Goal: Contribute content: Add original content to the website for others to see

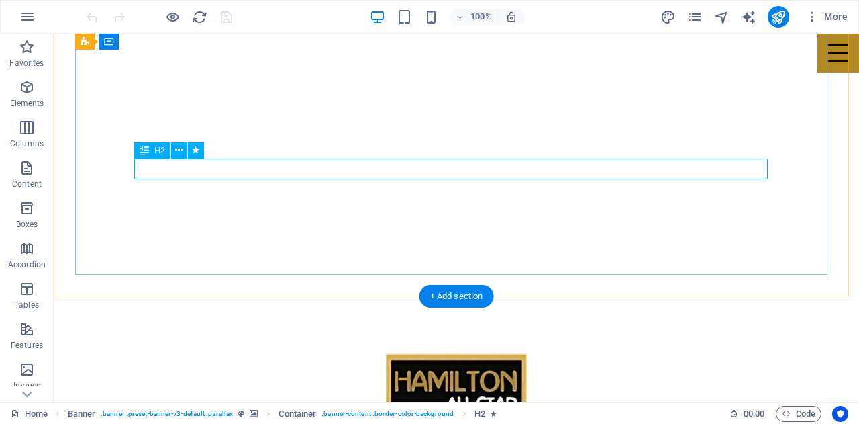
scroll to position [142, 0]
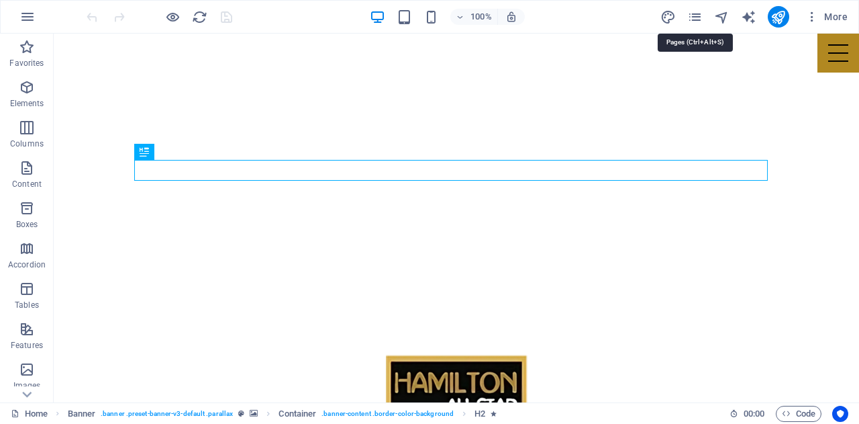
click at [698, 13] on icon "pages" at bounding box center [695, 16] width 15 height 15
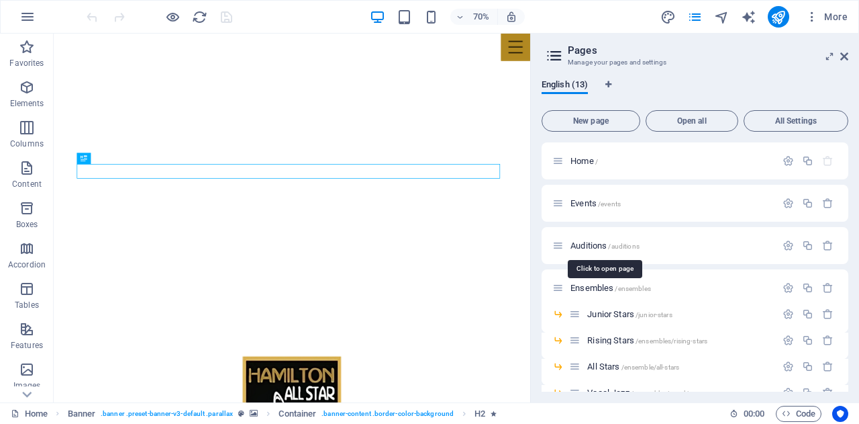
click at [587, 242] on span "Auditions /auditions" at bounding box center [605, 245] width 69 height 10
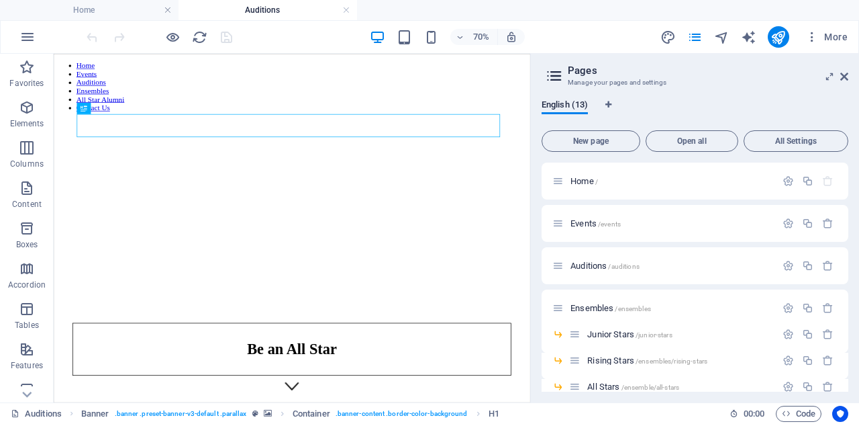
scroll to position [0, 0]
click at [843, 75] on icon at bounding box center [845, 76] width 8 height 11
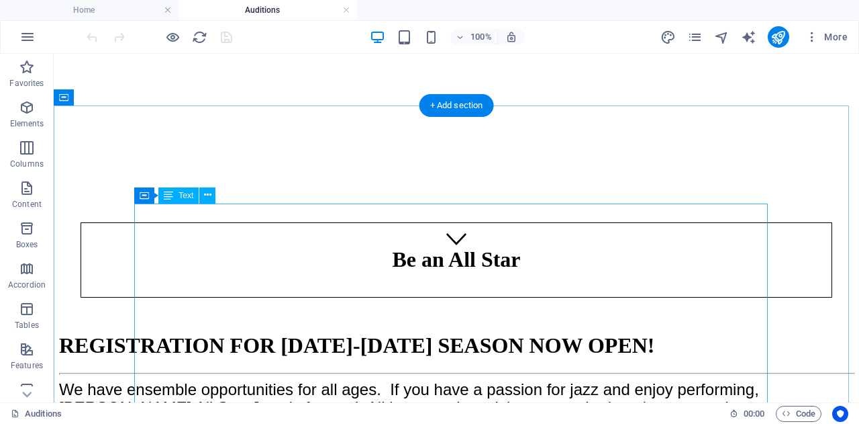
scroll to position [154, 0]
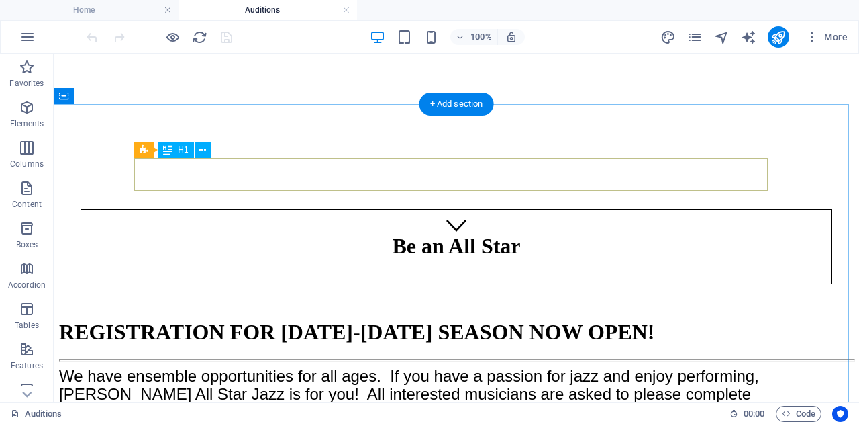
click at [499, 320] on div "REGISTRATION FOR [DATE]-[DATE] SEASON NOW OPEN!" at bounding box center [456, 332] width 795 height 25
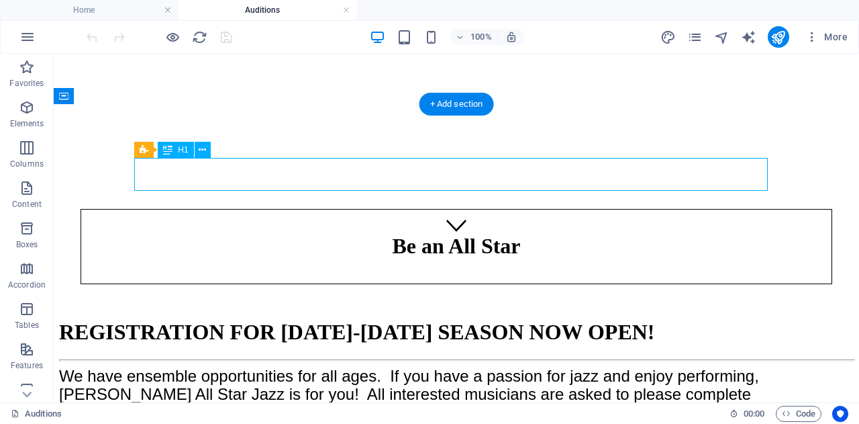
click at [499, 320] on div "REGISTRATION FOR [DATE]-[DATE] SEASON NOW OPEN!" at bounding box center [456, 332] width 795 height 25
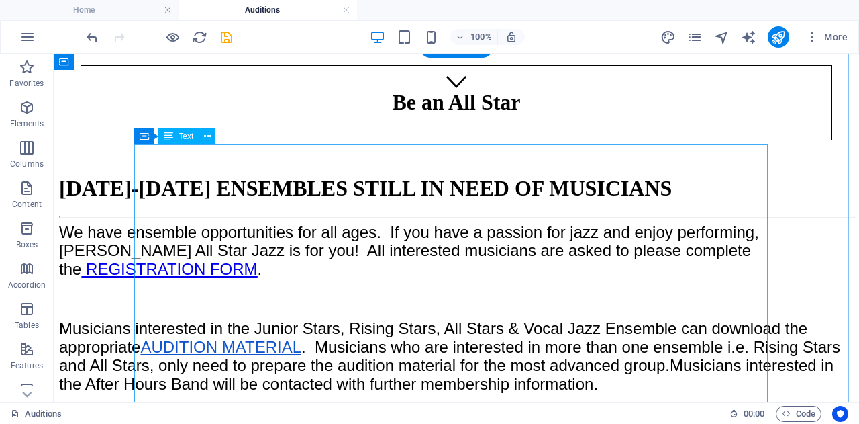
scroll to position [191, 0]
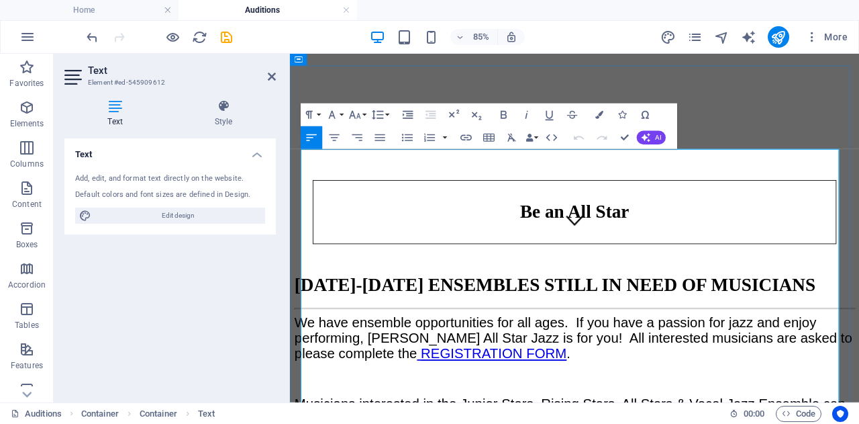
drag, startPoint x: 635, startPoint y: 211, endPoint x: 306, endPoint y: 174, distance: 331.7
click at [306, 361] on h5 "We have ensemble opportunities for all ages. If you have a passion for jazz and…" at bounding box center [624, 392] width 659 height 62
click at [331, 361] on span "We have ensemble opportunities for all ages. If you have a passion for jazz and…" at bounding box center [625, 388] width 661 height 55
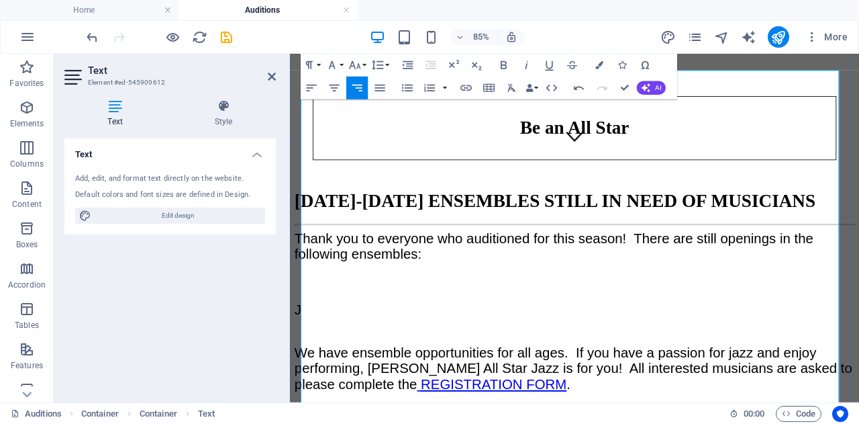
scroll to position [283, 0]
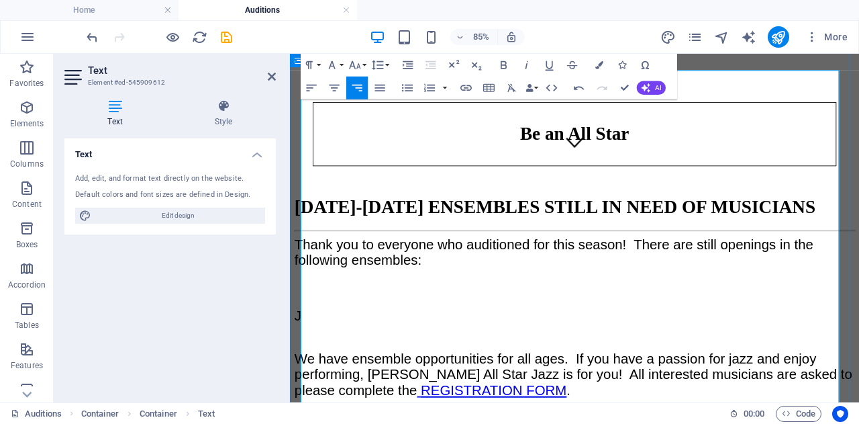
click at [406, 353] on p "J" at bounding box center [624, 362] width 659 height 19
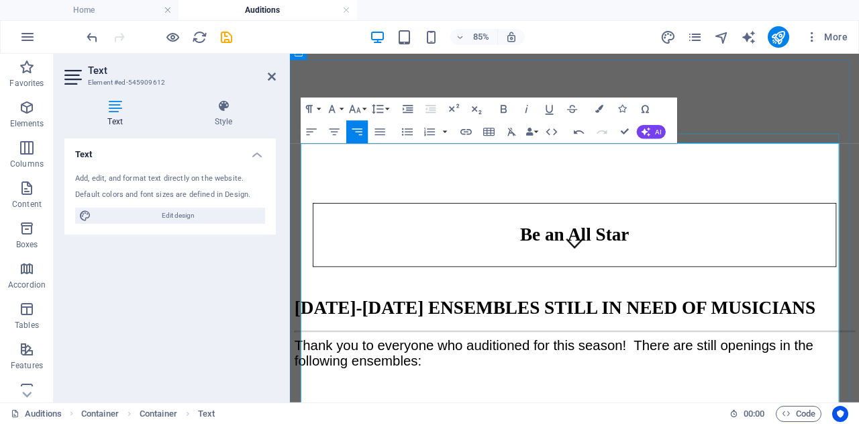
scroll to position [162, 0]
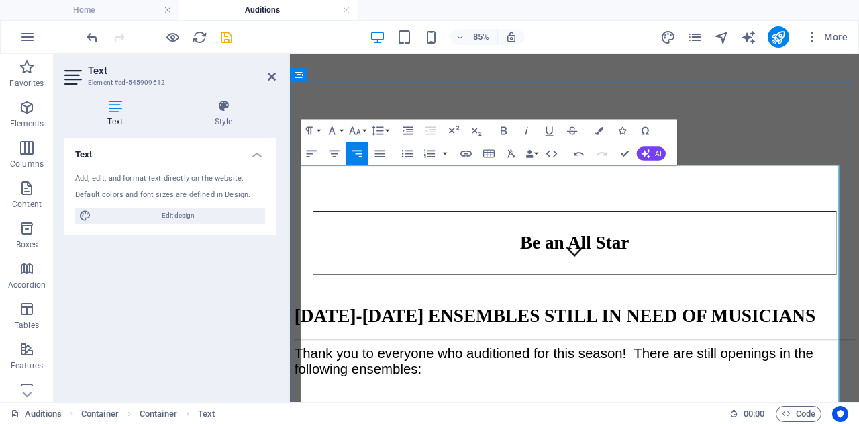
scroll to position [172, 0]
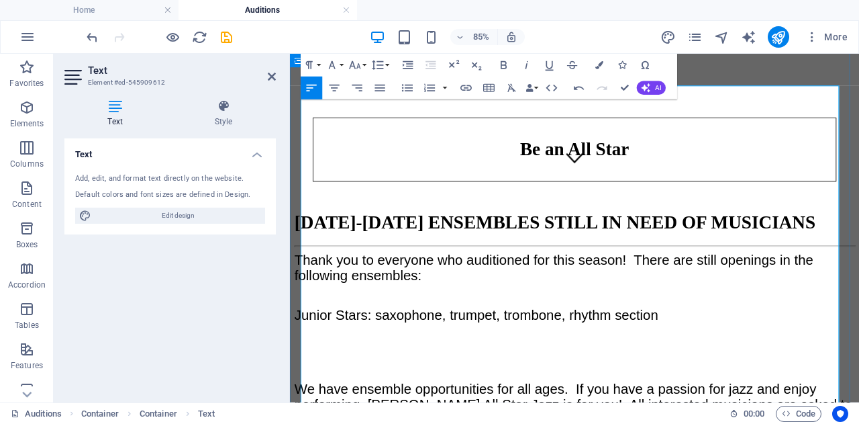
scroll to position [289, 0]
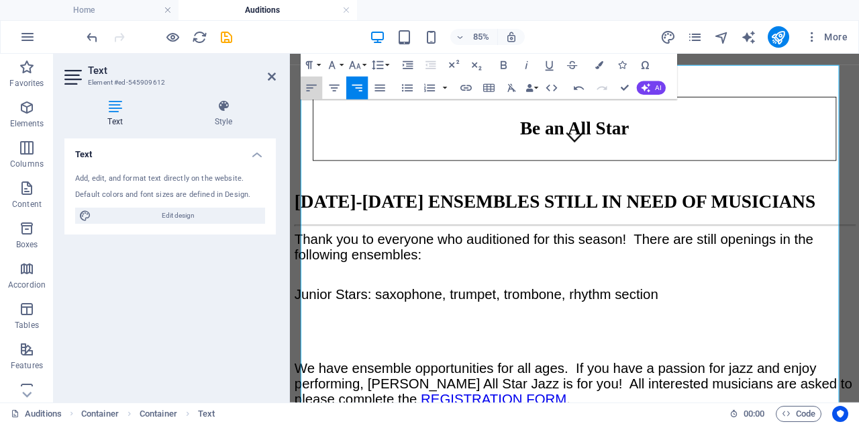
click at [310, 89] on icon "button" at bounding box center [311, 87] width 13 height 13
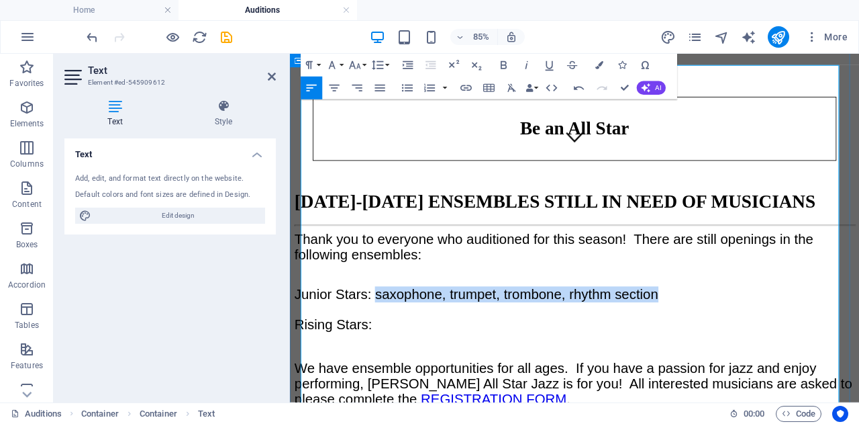
drag, startPoint x: 731, startPoint y: 142, endPoint x: 397, endPoint y: 140, distance: 333.7
click at [397, 328] on span "Junior Stars: saxophone, trumpet, trombone, rhythm section" at bounding box center [509, 337] width 428 height 18
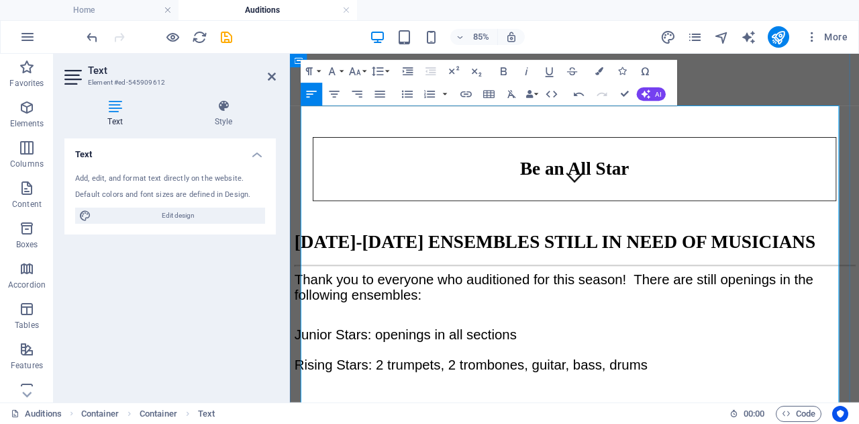
scroll to position [240, 0]
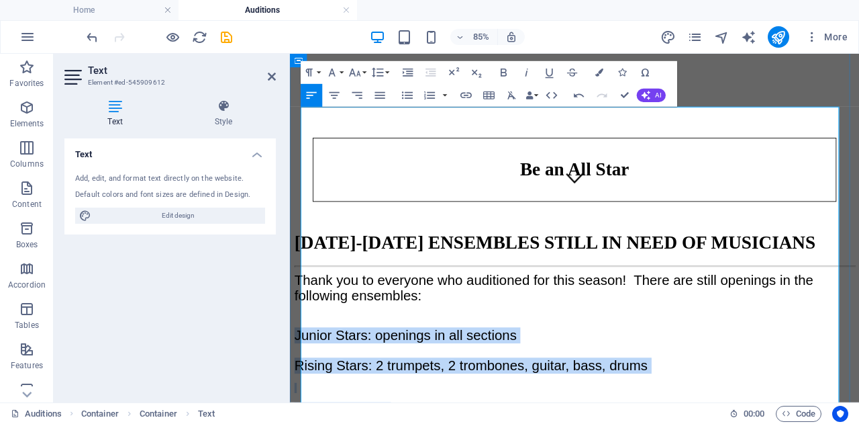
drag, startPoint x: 430, startPoint y: 254, endPoint x: 303, endPoint y: 187, distance: 143.3
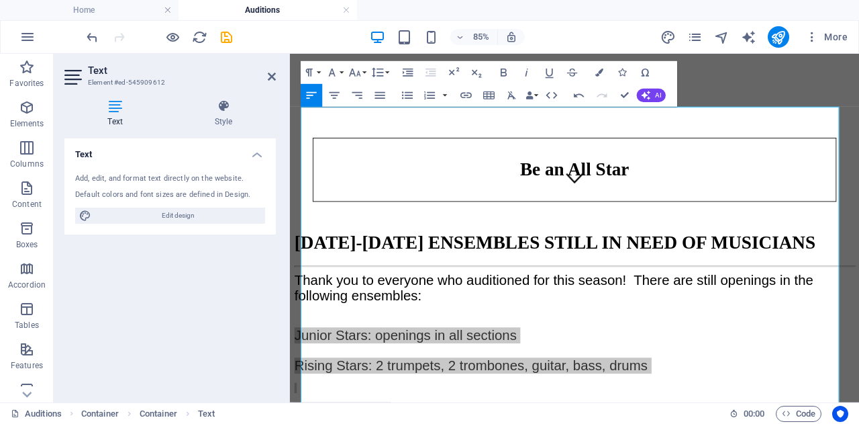
click at [385, 69] on button "Line Height" at bounding box center [379, 72] width 21 height 23
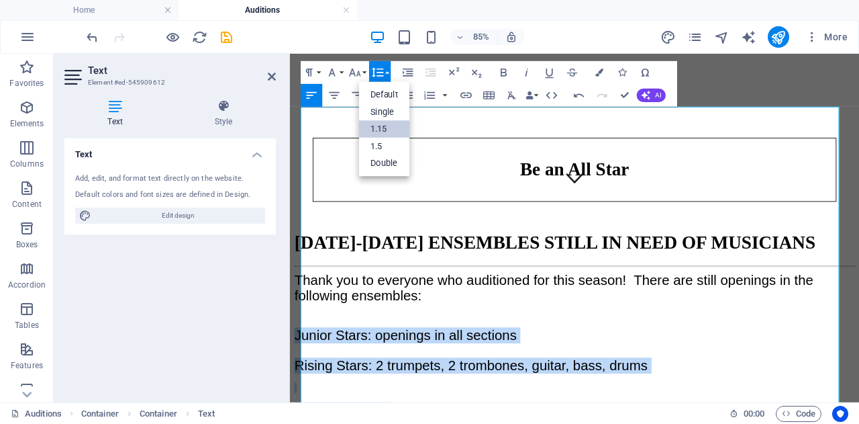
click at [385, 124] on link "1.15" at bounding box center [384, 128] width 51 height 17
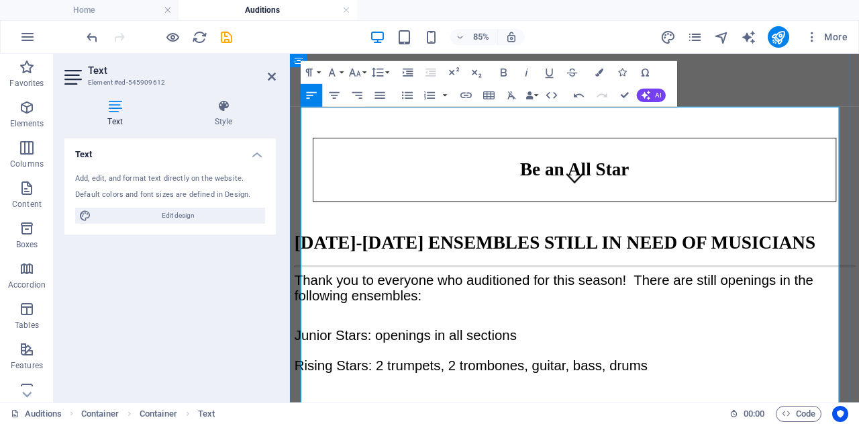
click at [422, 355] on h5 at bounding box center [624, 365] width 659 height 21
click at [307, 412] on span "Rising Stars: 2 trumpets, 2 trombones, guitar, bass, drums" at bounding box center [503, 421] width 416 height 18
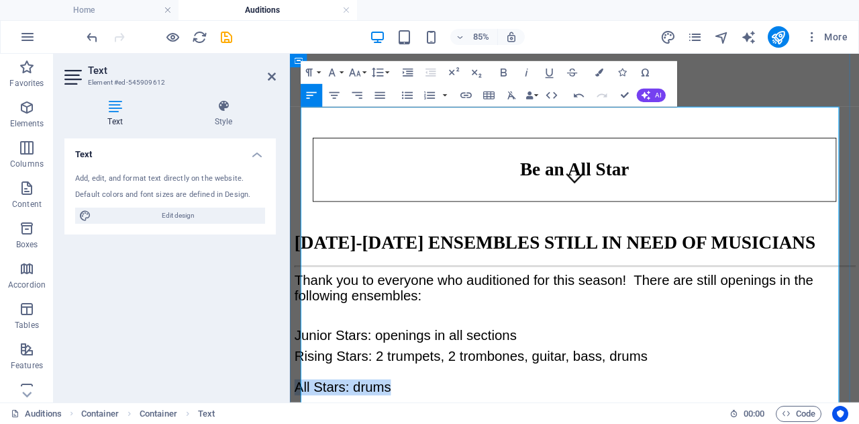
drag, startPoint x: 438, startPoint y: 241, endPoint x: 307, endPoint y: 244, distance: 131.6
copy span "All Stars: drums"
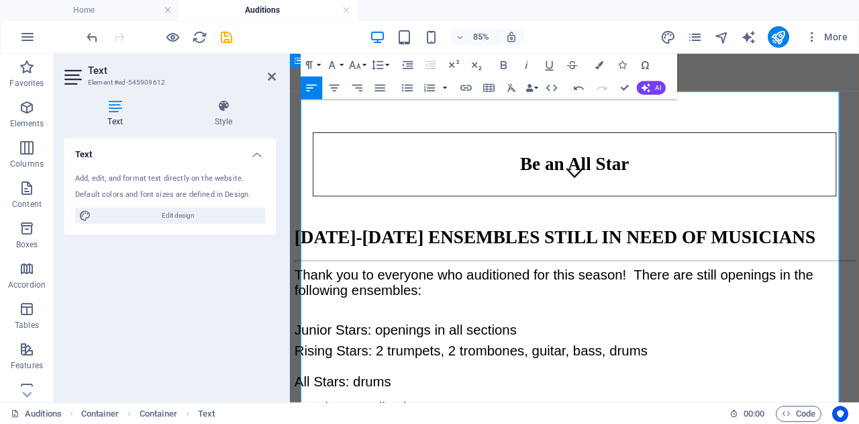
scroll to position [261, 0]
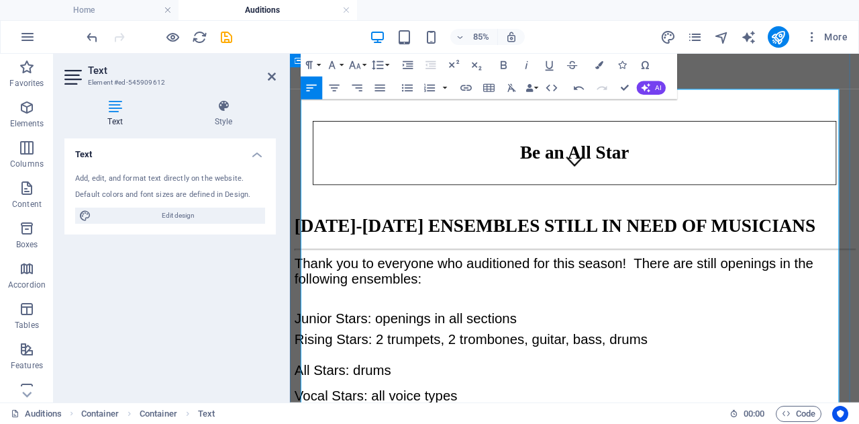
drag, startPoint x: 661, startPoint y: 298, endPoint x: 307, endPoint y: 261, distance: 356.5
click at [306, 356] on span "Junior Stars: openings in all sections" at bounding box center [426, 365] width 262 height 18
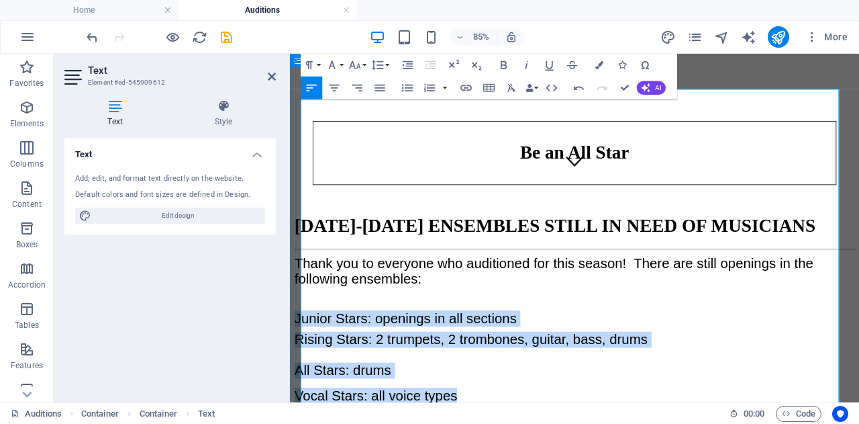
drag, startPoint x: 534, startPoint y: 242, endPoint x: 304, endPoint y: 173, distance: 239.6
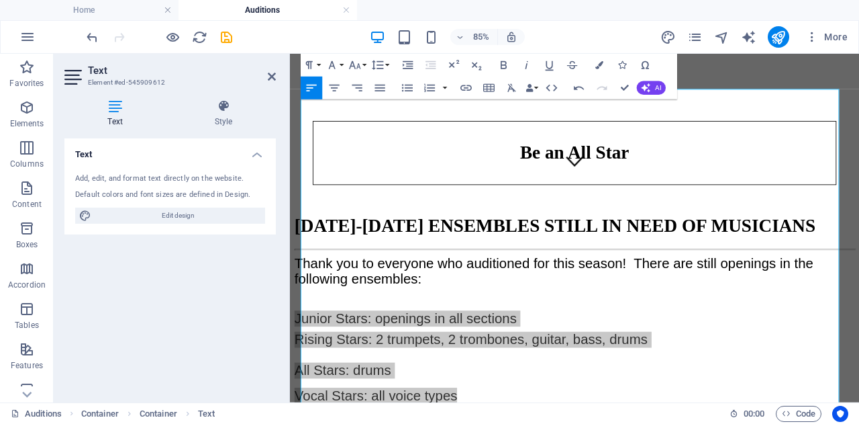
click at [384, 62] on icon "button" at bounding box center [377, 64] width 13 height 13
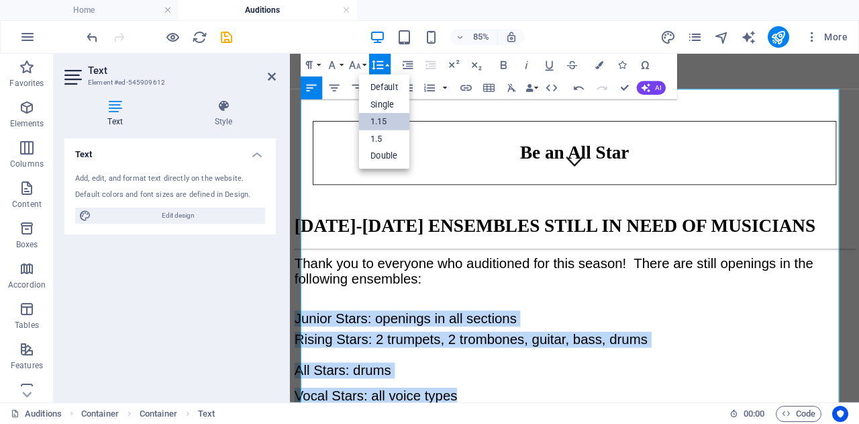
click at [390, 105] on link "Single" at bounding box center [384, 104] width 51 height 17
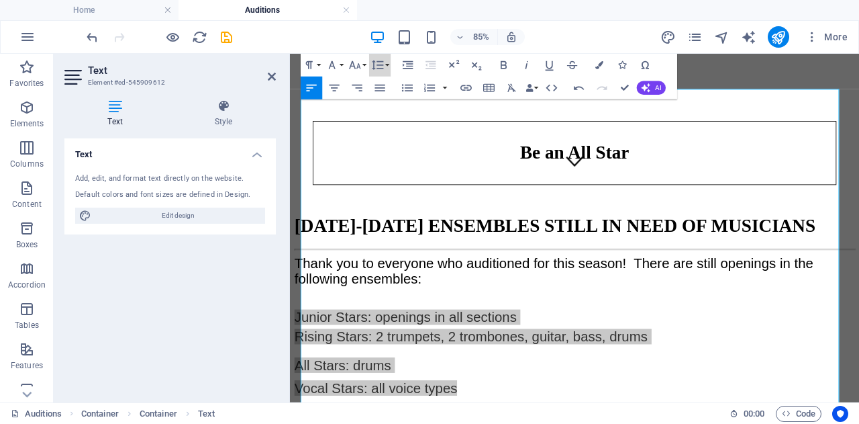
click at [388, 65] on button "Line Height" at bounding box center [379, 65] width 21 height 23
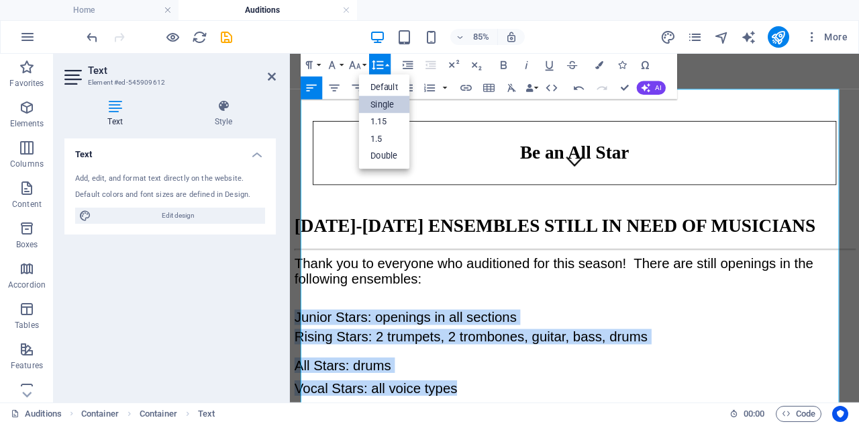
click at [388, 118] on link "1.15" at bounding box center [384, 121] width 51 height 17
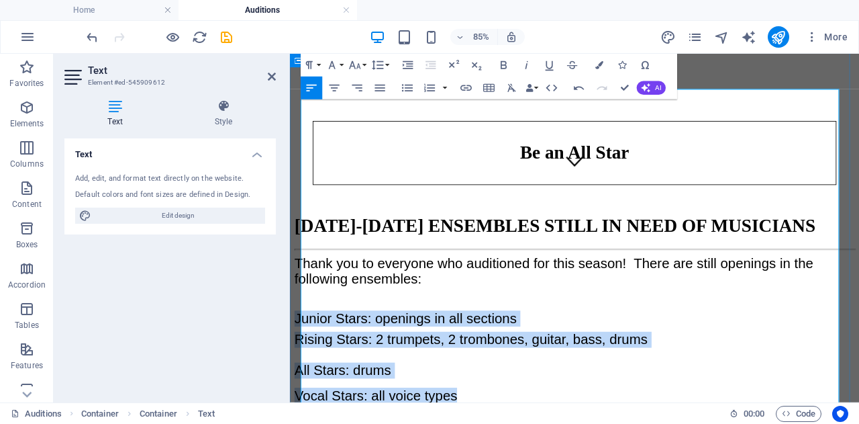
click at [449, 381] on span "Rising Stars: 2 trumpets, 2 trombones, guitar, bass, drums" at bounding box center [503, 390] width 416 height 18
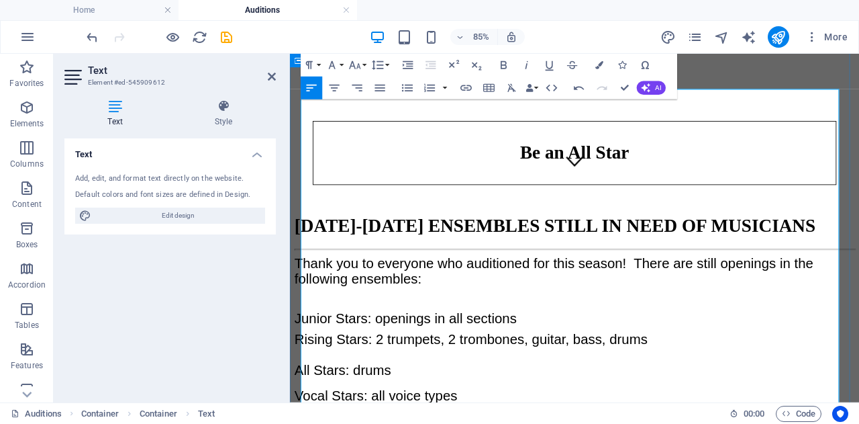
click at [453, 417] on p "All Stars: drums" at bounding box center [624, 426] width 659 height 19
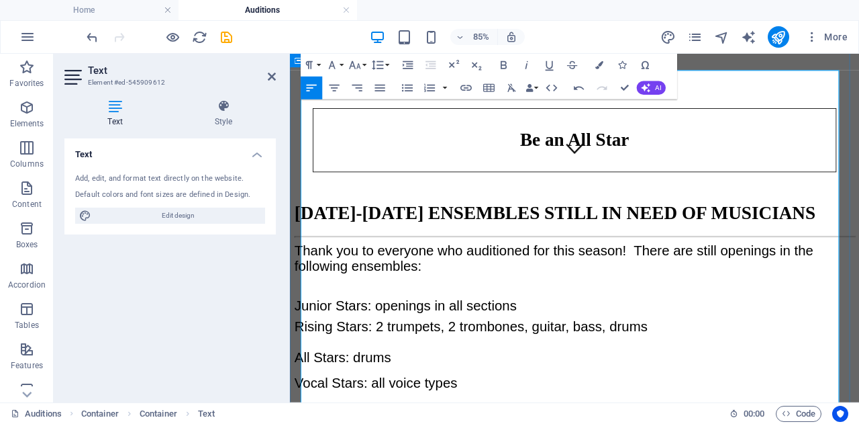
scroll to position [273, 0]
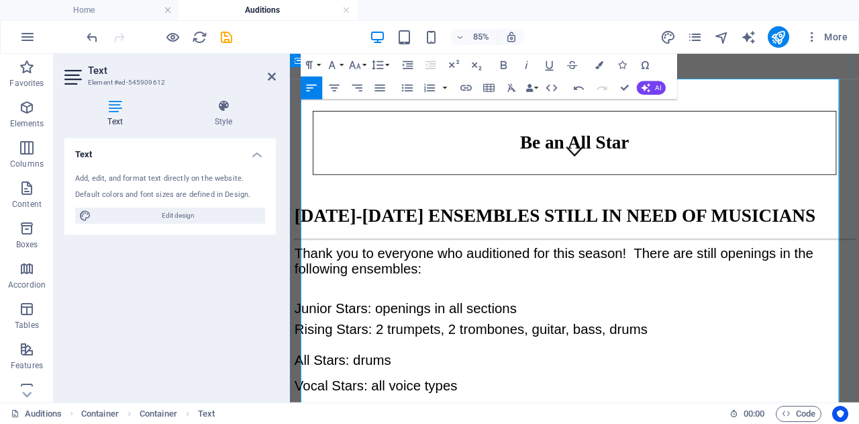
click at [734, 369] on h5 "Rising Stars: 2 trumpets, 2 trombones, guitar, bass, drums" at bounding box center [624, 382] width 659 height 26
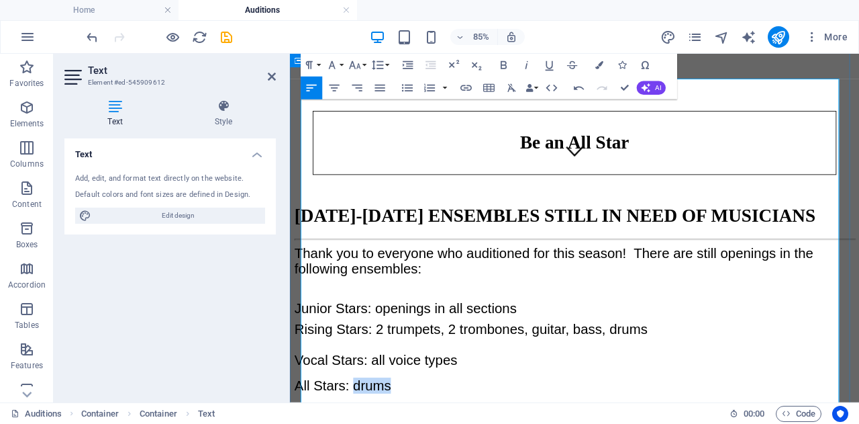
click at [530, 405] on p "​ Vocal Stars: all voice types" at bounding box center [624, 414] width 659 height 19
drag, startPoint x: 444, startPoint y: 224, endPoint x: 301, endPoint y: 211, distance: 142.9
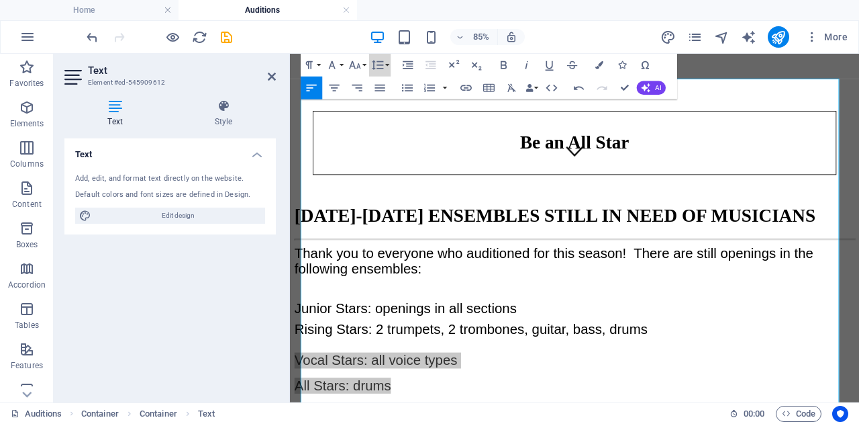
click at [385, 66] on button "Line Height" at bounding box center [379, 65] width 21 height 23
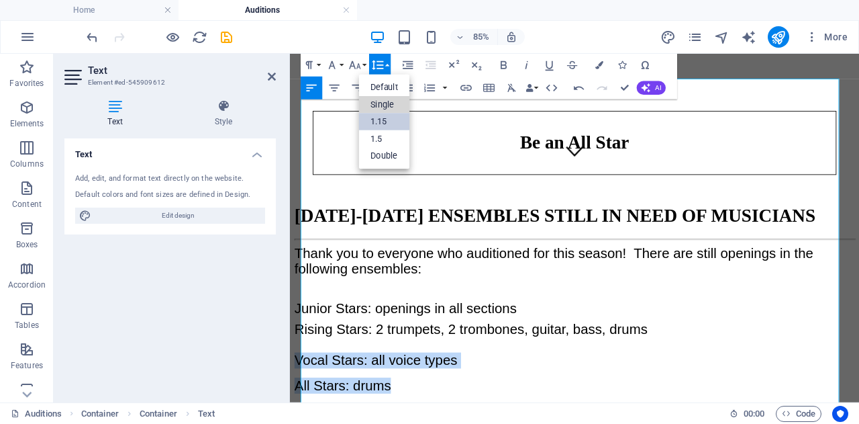
click at [387, 106] on link "Single" at bounding box center [384, 104] width 51 height 17
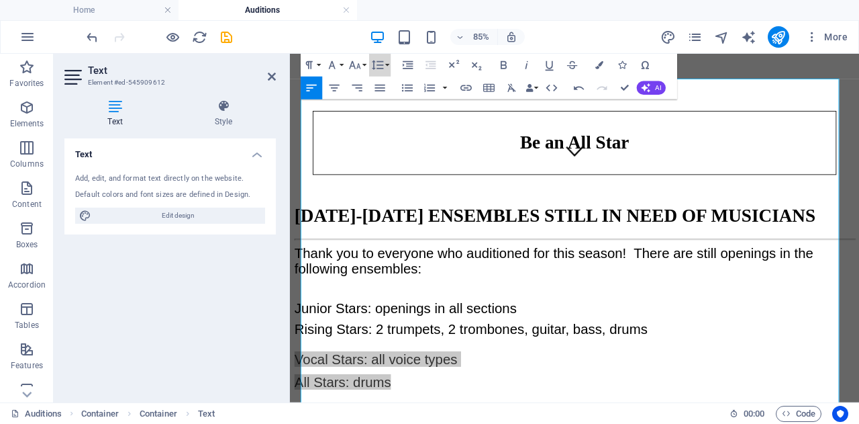
click at [387, 58] on button "Line Height" at bounding box center [379, 65] width 21 height 23
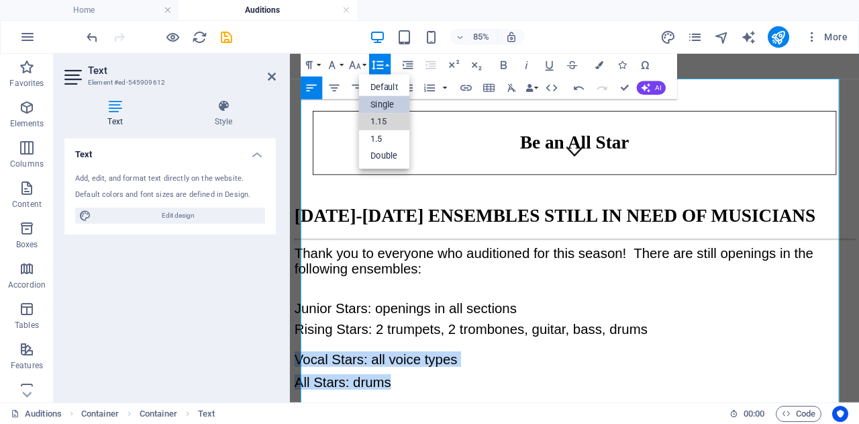
click at [391, 113] on link "1.15" at bounding box center [384, 121] width 51 height 17
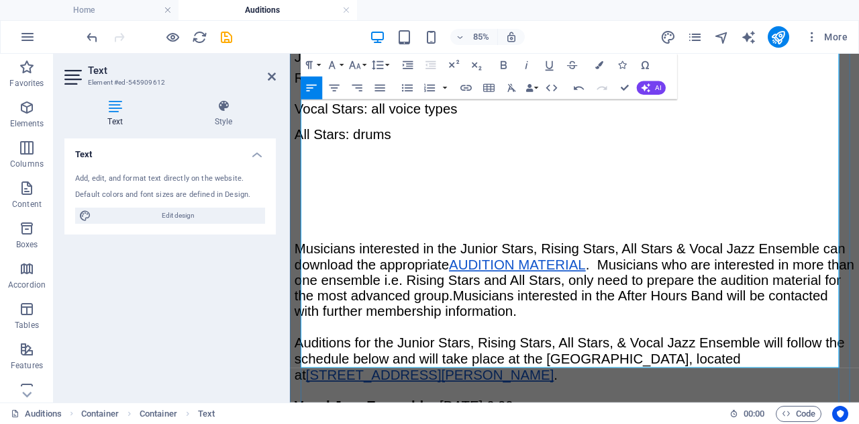
scroll to position [624, 0]
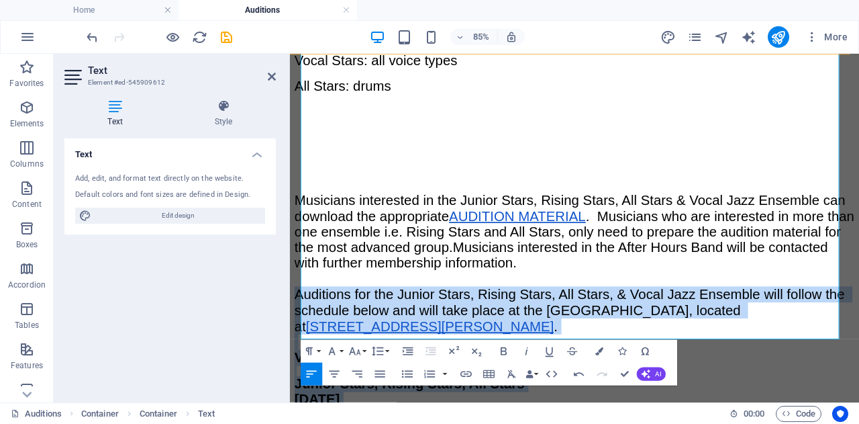
drag, startPoint x: 641, startPoint y: 301, endPoint x: 304, endPoint y: 88, distance: 398.1
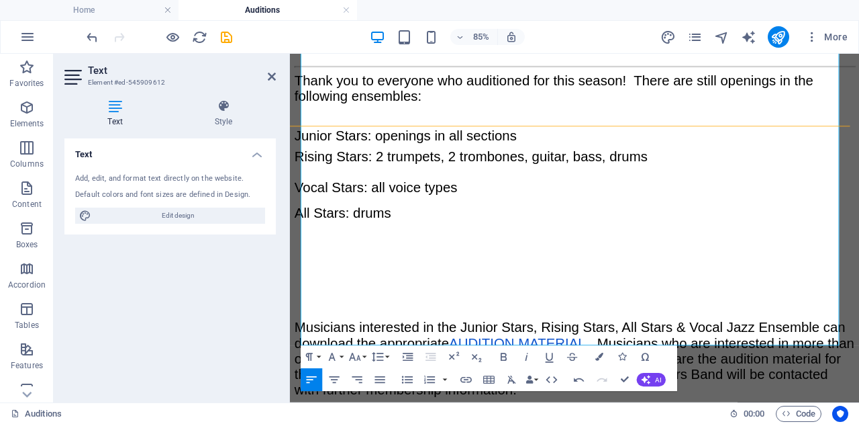
scroll to position [377, 0]
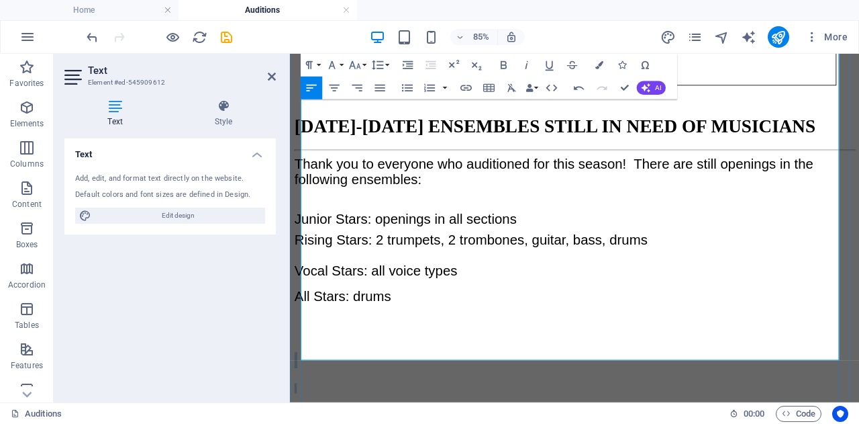
drag, startPoint x: 404, startPoint y: 294, endPoint x: 326, endPoint y: 179, distance: 138.9
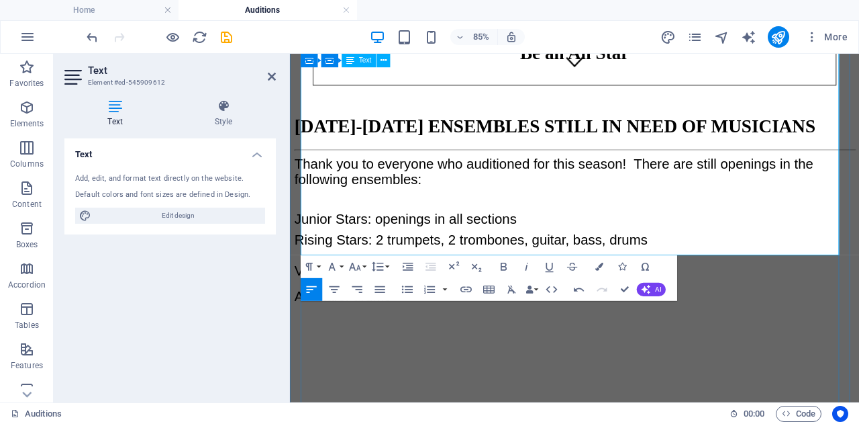
click at [326, 405] on h5 "​" at bounding box center [624, 418] width 659 height 26
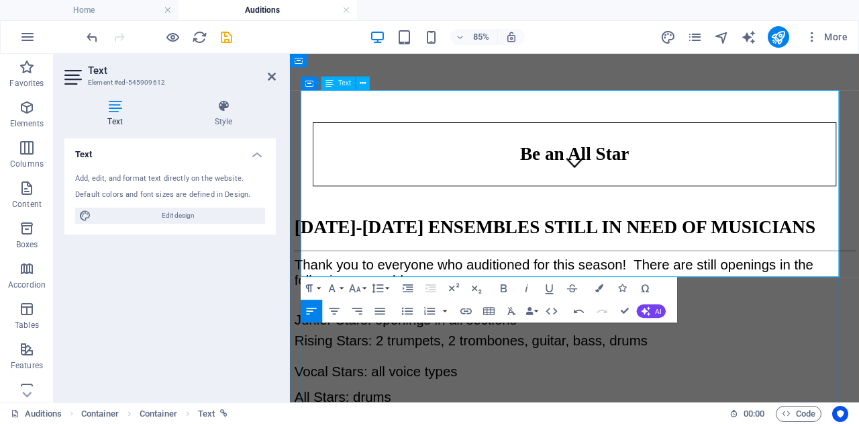
scroll to position [261, 0]
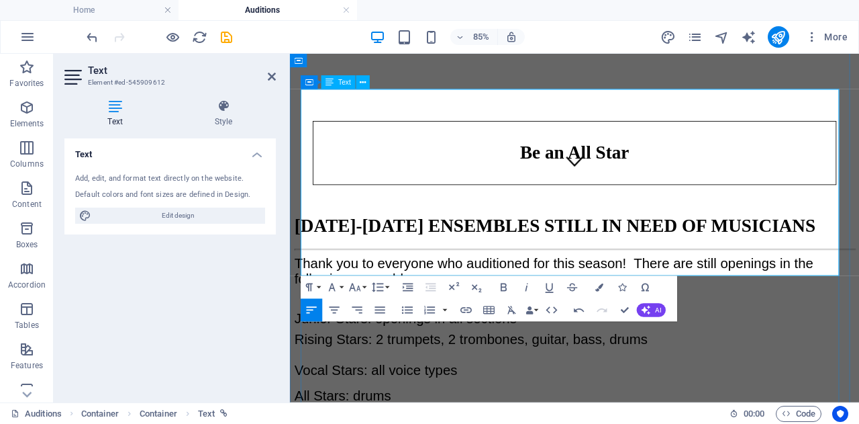
drag, startPoint x: 563, startPoint y: 267, endPoint x: 306, endPoint y: 264, distance: 257.2
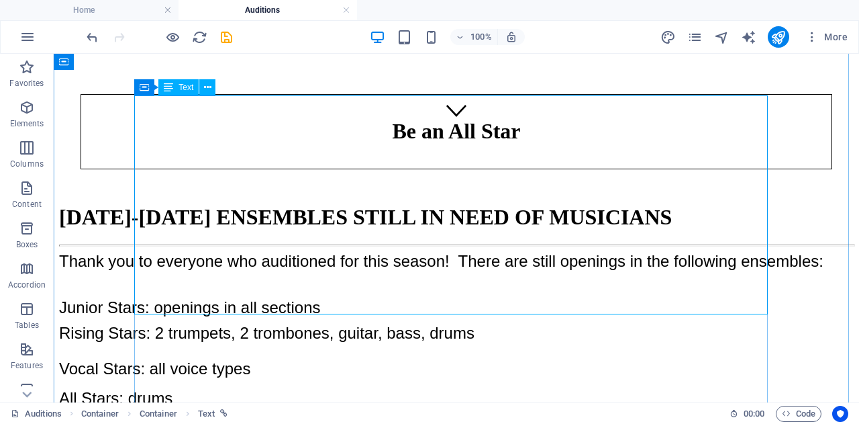
scroll to position [270, 0]
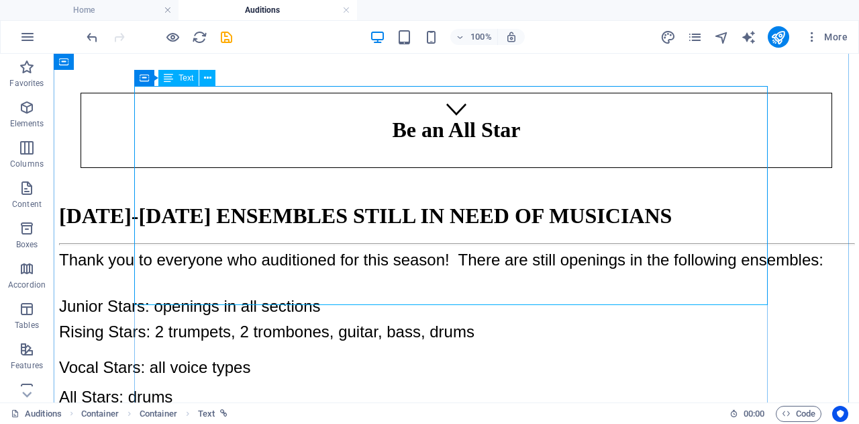
click at [324, 250] on div "Thank you to everyone who auditioned for this season! There are still openings …" at bounding box center [456, 375] width 795 height 250
click at [349, 250] on div "Thank you to everyone who auditioned for this season! There are still openings …" at bounding box center [456, 375] width 795 height 250
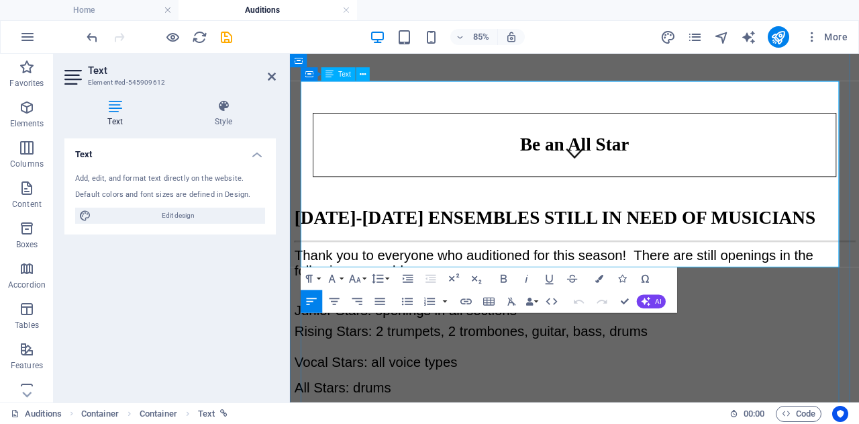
click at [526, 408] on p "Vocal Stars: all voice types" at bounding box center [624, 417] width 659 height 19
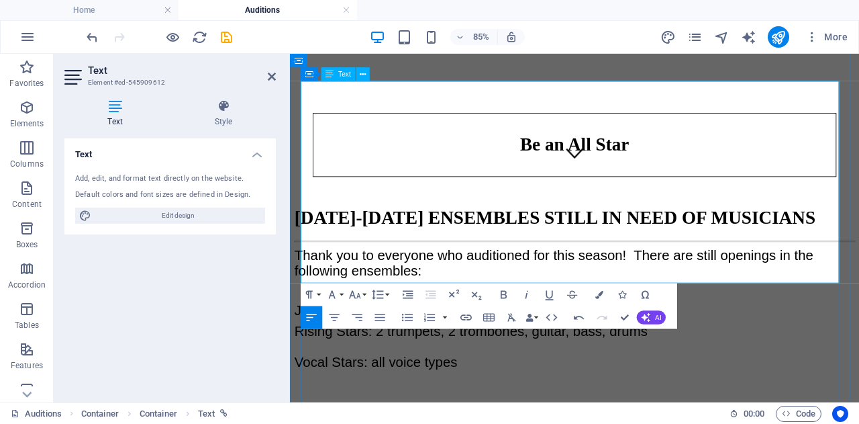
click at [727, 371] on h5 "Rising Stars: 2 trumpets, 2 trombones, guitar, bass, drums" at bounding box center [624, 384] width 659 height 26
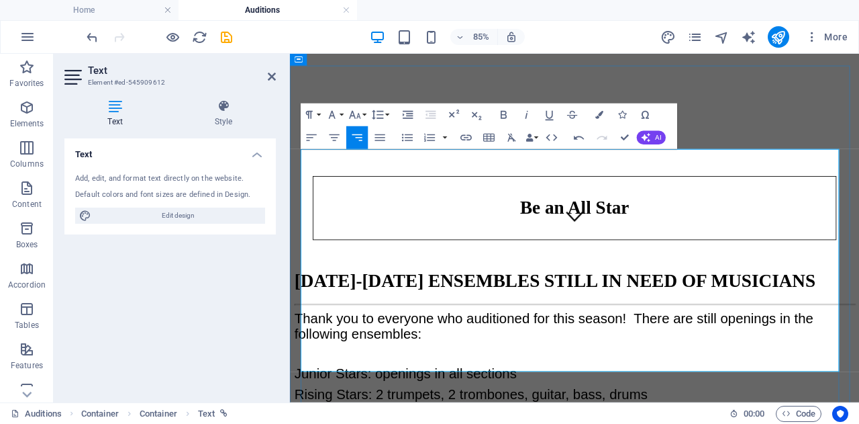
scroll to position [196, 0]
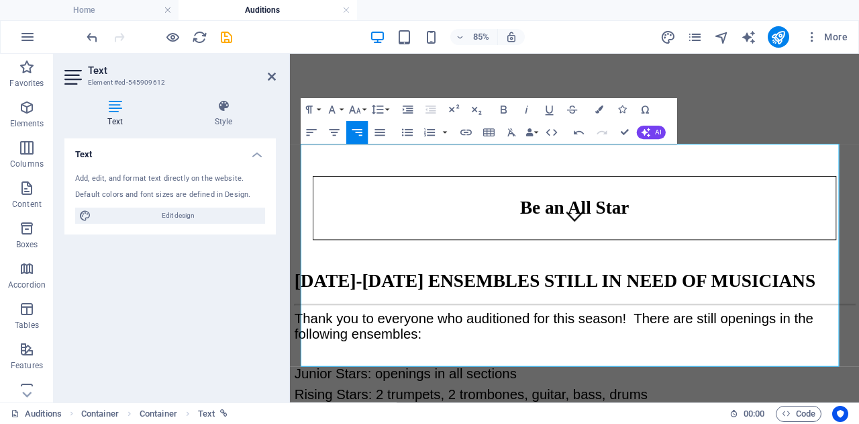
click at [305, 138] on icon "button" at bounding box center [311, 132] width 13 height 13
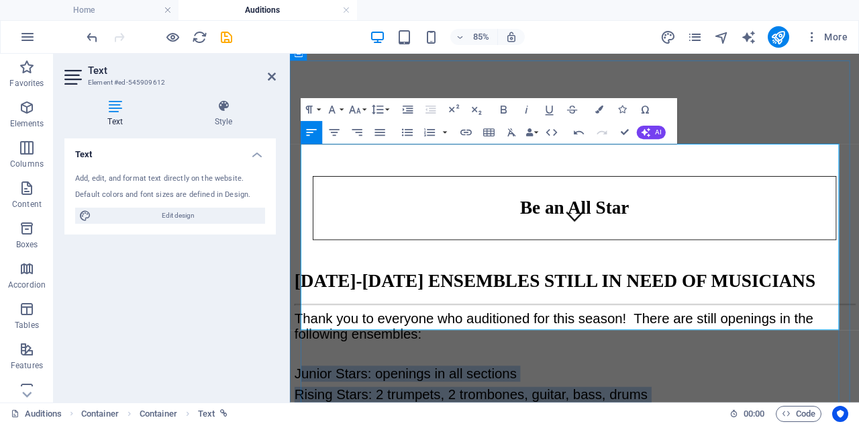
drag, startPoint x: 440, startPoint y: 303, endPoint x: 310, endPoint y: 238, distance: 146.2
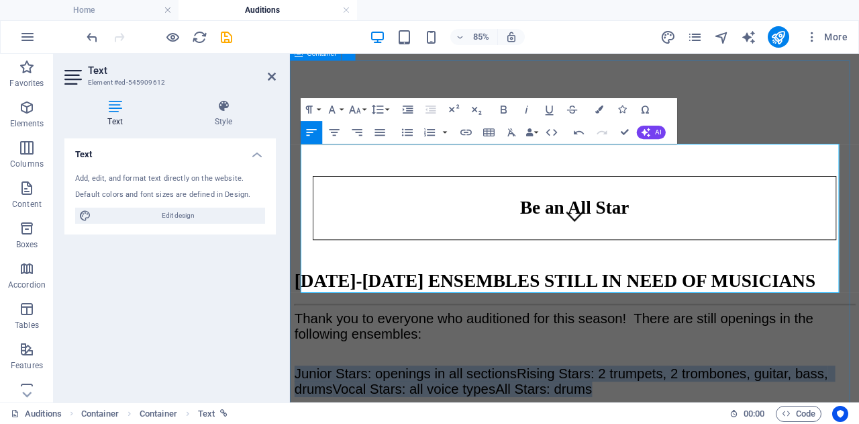
drag, startPoint x: 684, startPoint y: 250, endPoint x: 303, endPoint y: 235, distance: 381.7
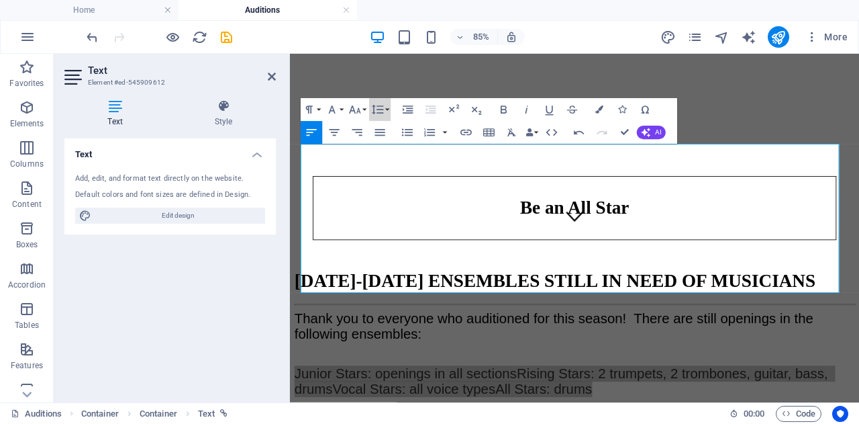
click at [380, 108] on icon "button" at bounding box center [377, 109] width 13 height 13
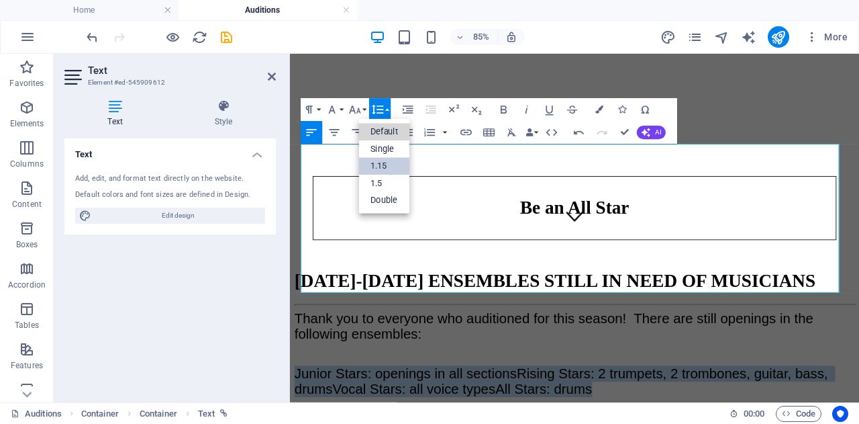
click at [383, 133] on link "Default" at bounding box center [384, 132] width 51 height 17
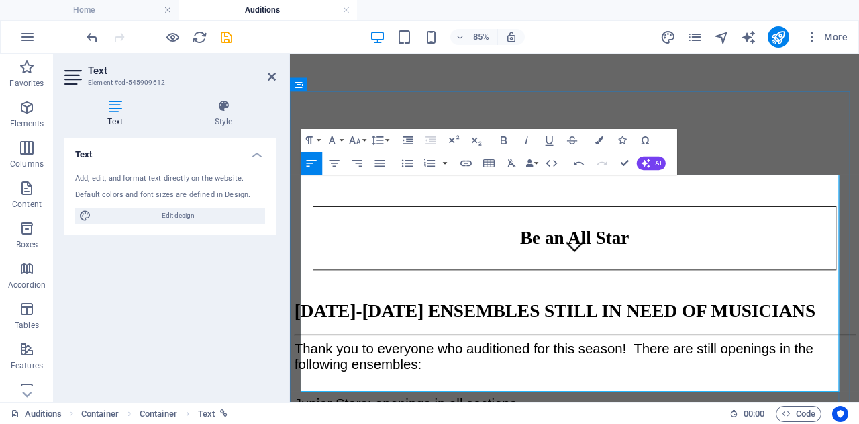
scroll to position [158, 0]
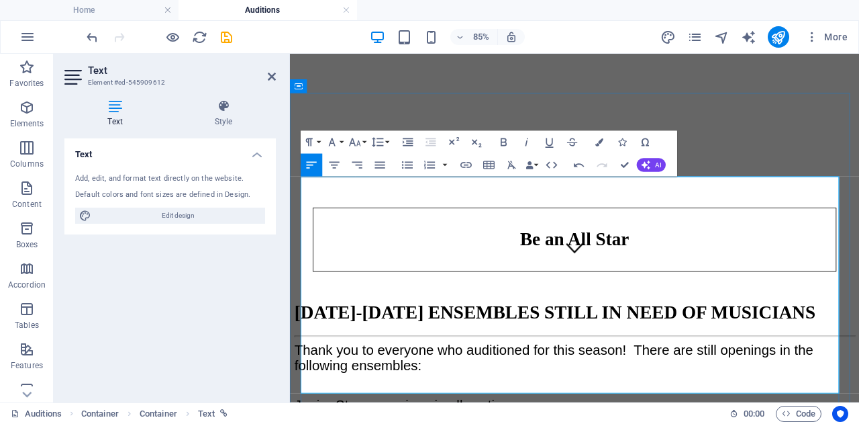
click at [463, 393] on h5 "Thank you to everyone who auditioned for this season! There are still openings …" at bounding box center [624, 415] width 659 height 44
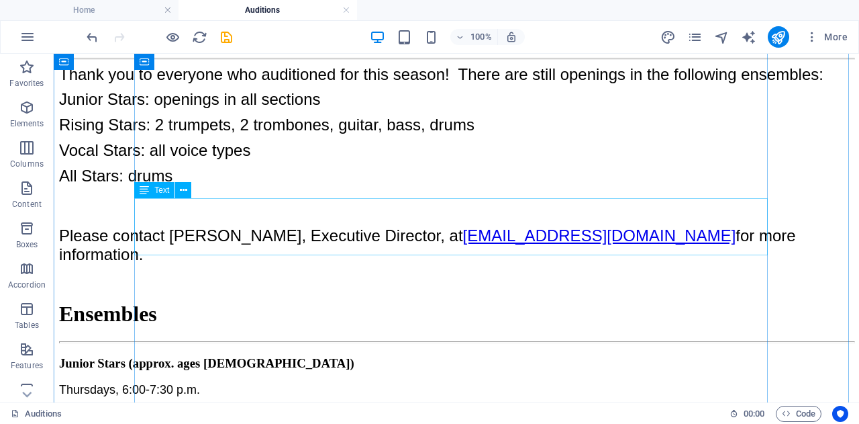
scroll to position [454, 0]
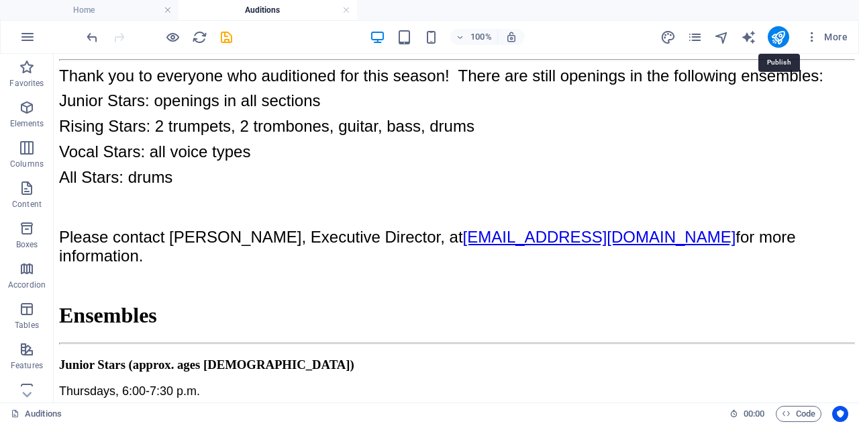
click at [781, 33] on icon "publish" at bounding box center [778, 37] width 15 height 15
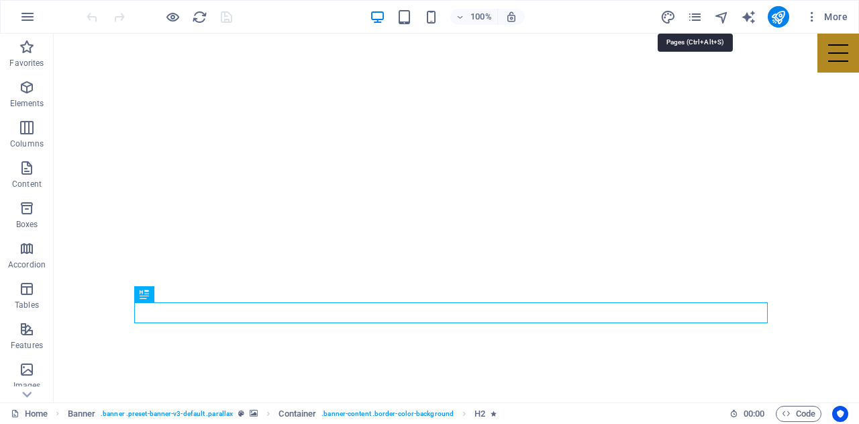
click at [698, 18] on icon "pages" at bounding box center [695, 16] width 15 height 15
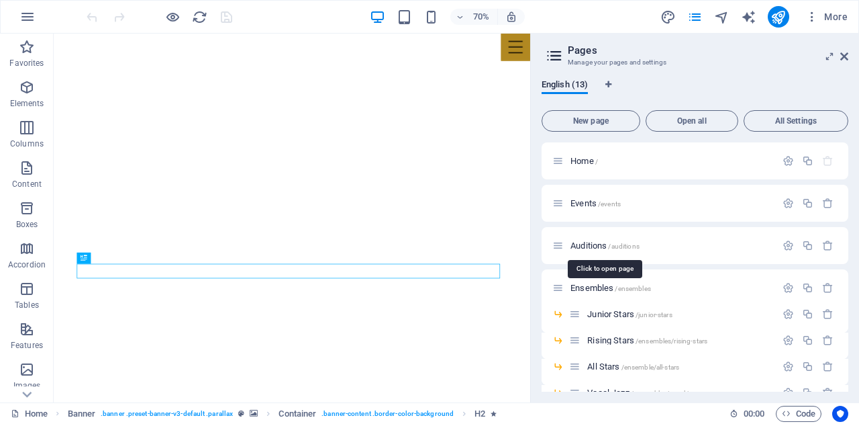
click at [579, 247] on span "Auditions /auditions" at bounding box center [605, 245] width 69 height 10
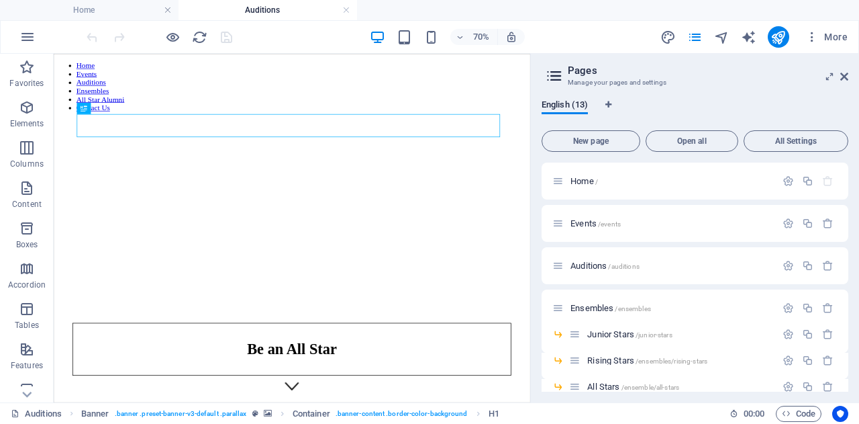
click at [843, 79] on icon at bounding box center [845, 76] width 8 height 11
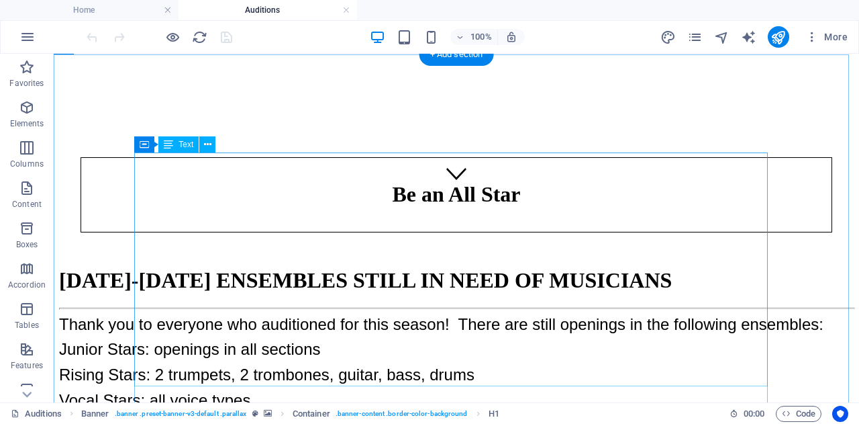
scroll to position [209, 0]
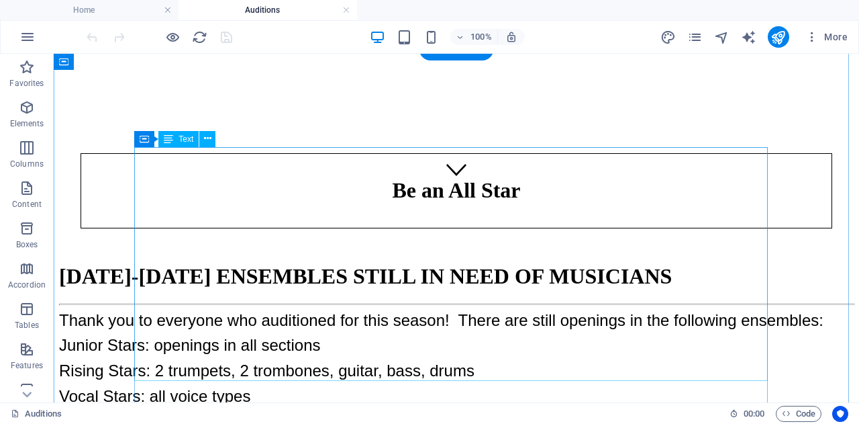
click at [561, 311] on div "Thank you to everyone who auditioned for this season! There are still openings …" at bounding box center [456, 422] width 795 height 222
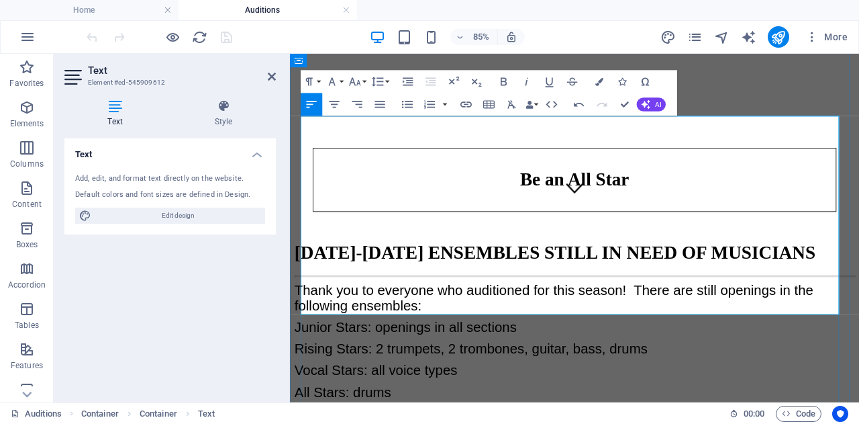
scroll to position [186, 0]
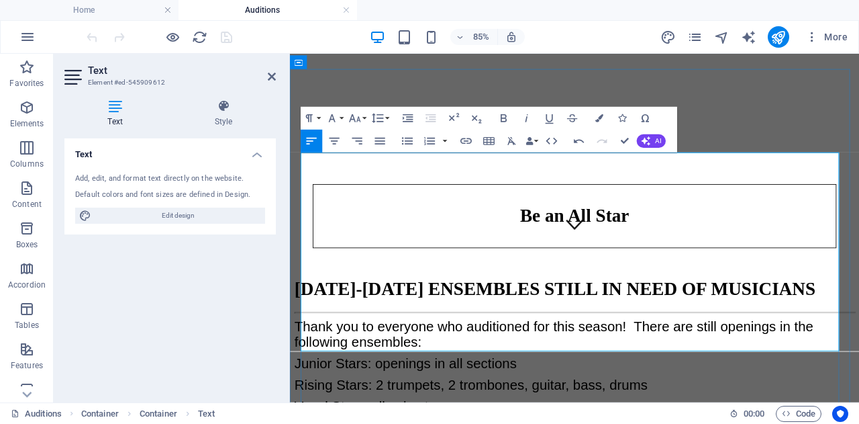
click at [464, 365] on h5 "Thank you to everyone who auditioned for this season! There are still openings …" at bounding box center [624, 387] width 659 height 44
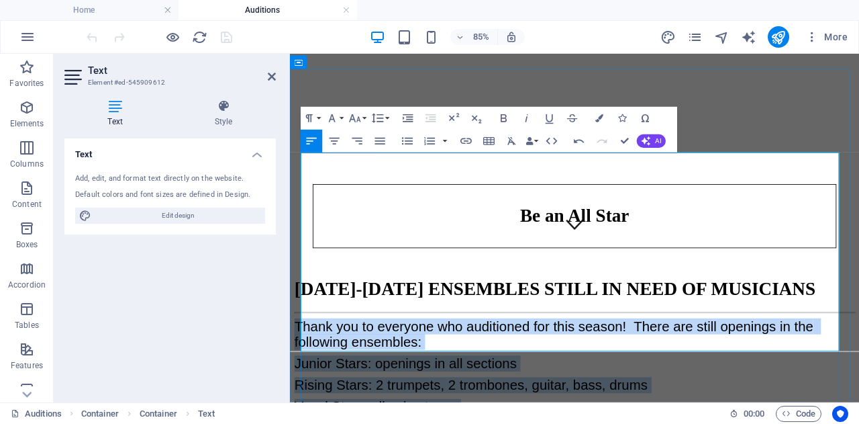
drag, startPoint x: 434, startPoint y: 317, endPoint x: 306, endPoint y: 185, distance: 183.8
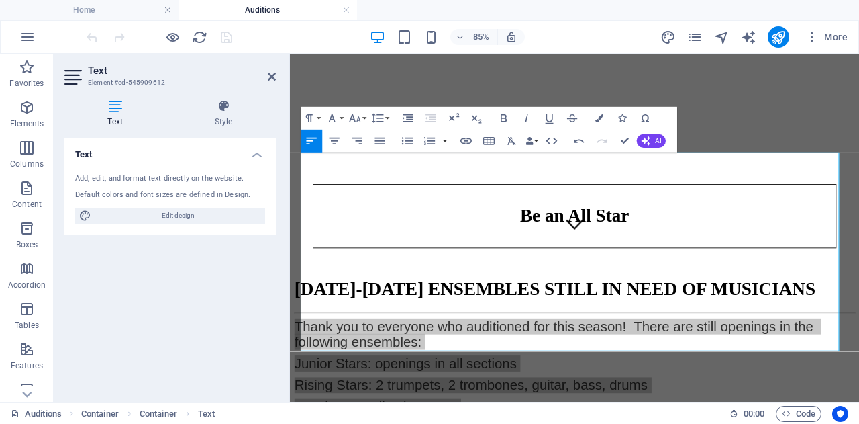
click at [383, 118] on icon "button" at bounding box center [377, 117] width 13 height 13
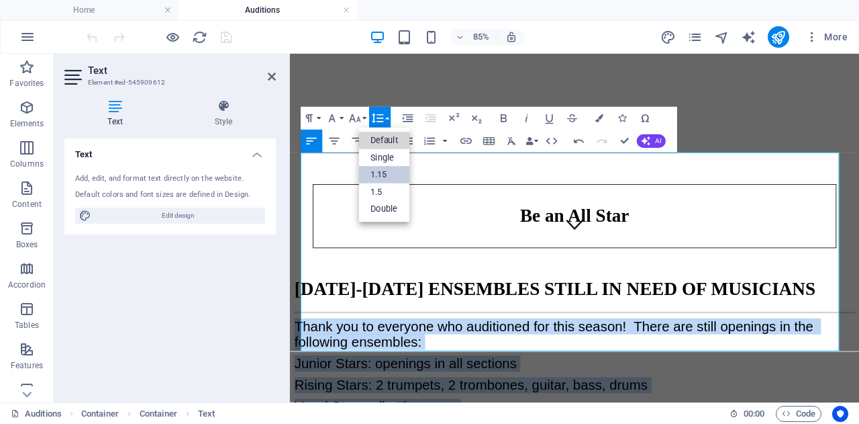
click at [387, 138] on link "Default" at bounding box center [384, 140] width 51 height 17
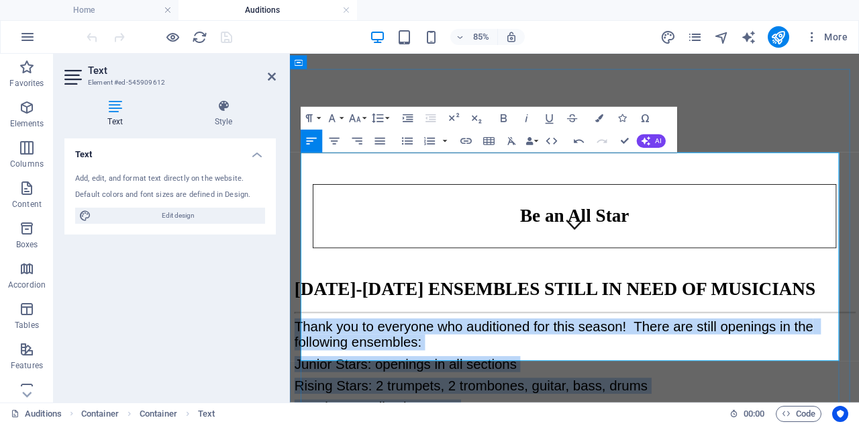
click at [498, 365] on h5 "Thank you to everyone who auditioned for this season! There are still openings …" at bounding box center [624, 387] width 659 height 44
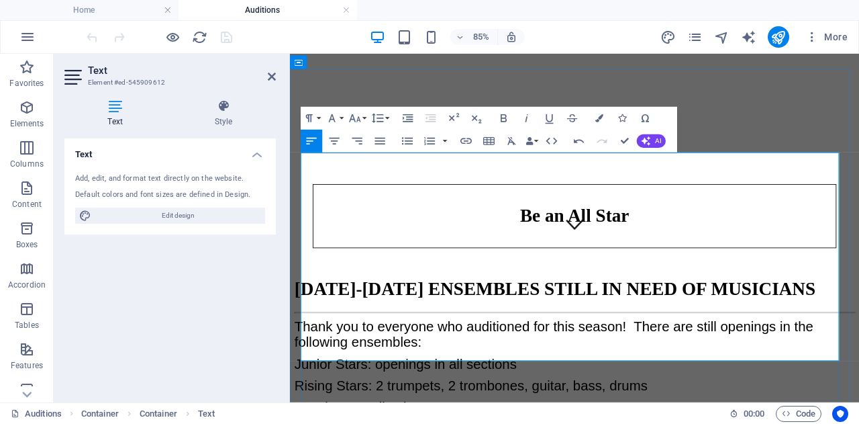
drag, startPoint x: 472, startPoint y: 391, endPoint x: 303, endPoint y: 188, distance: 264.2
click at [381, 119] on icon "button" at bounding box center [377, 117] width 13 height 13
click at [383, 139] on link "Default" at bounding box center [384, 140] width 51 height 17
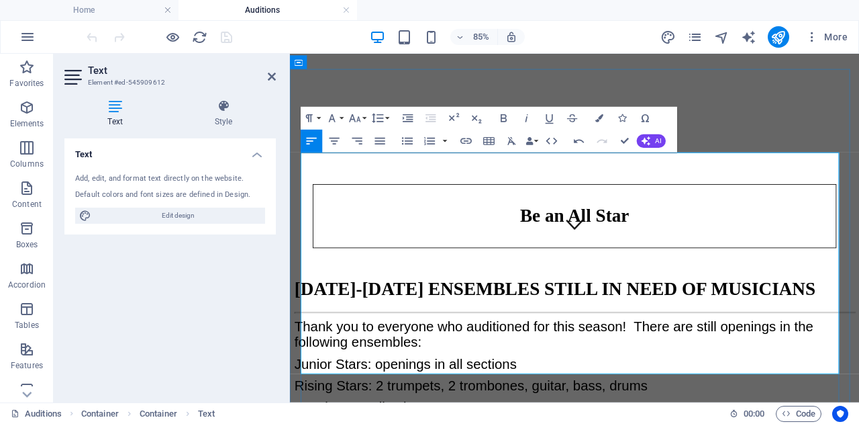
click at [467, 365] on h5 "Thank you to everyone who auditioned for this season! There are still openings …" at bounding box center [624, 387] width 659 height 44
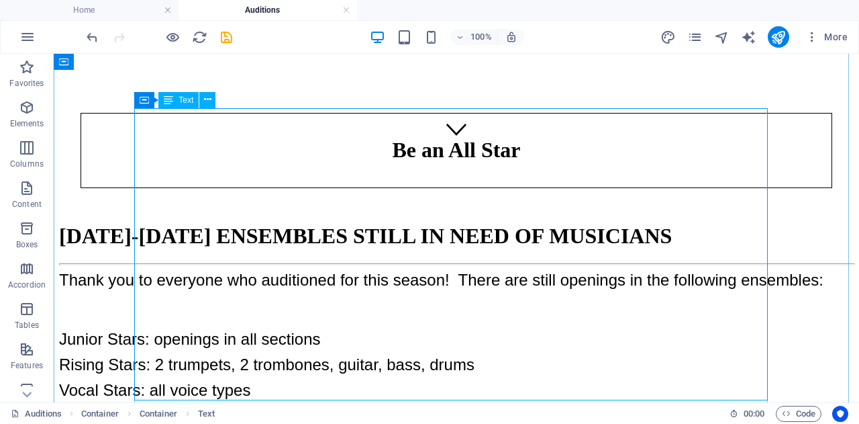
scroll to position [247, 0]
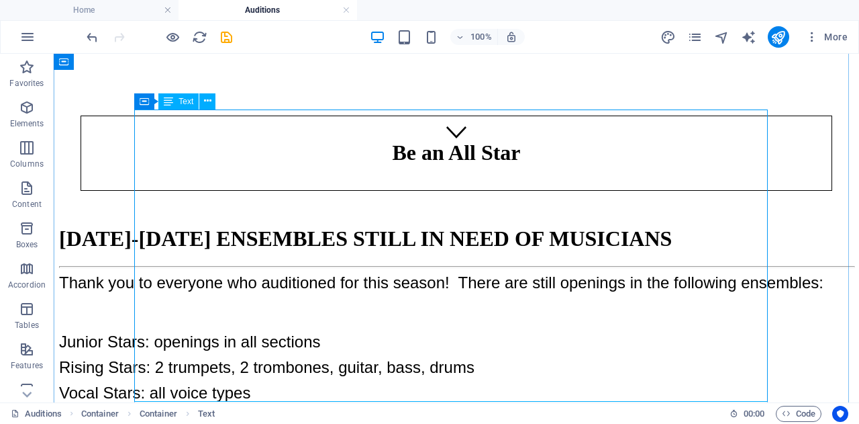
click at [301, 299] on div "Thank you to everyone who auditioned for this season! There are still openings …" at bounding box center [456, 402] width 795 height 259
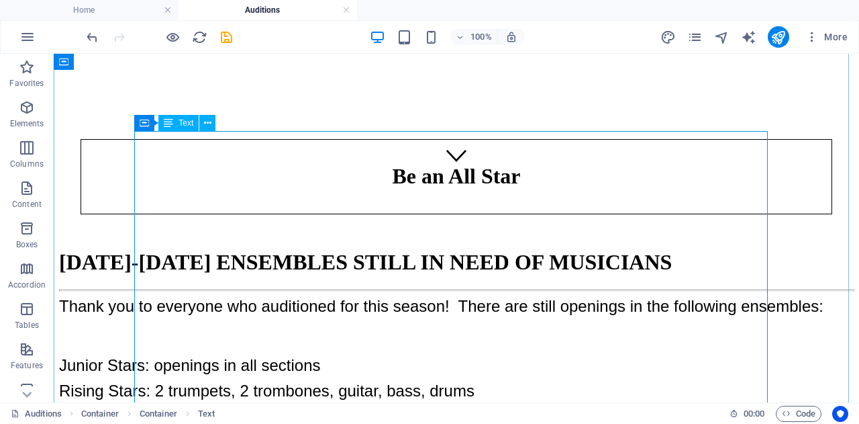
scroll to position [222, 0]
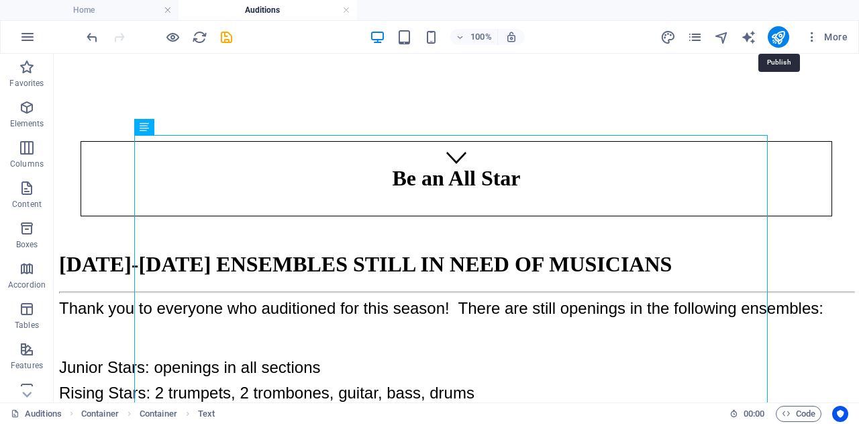
click at [779, 37] on icon "publish" at bounding box center [778, 37] width 15 height 15
